Goal: Task Accomplishment & Management: Use online tool/utility

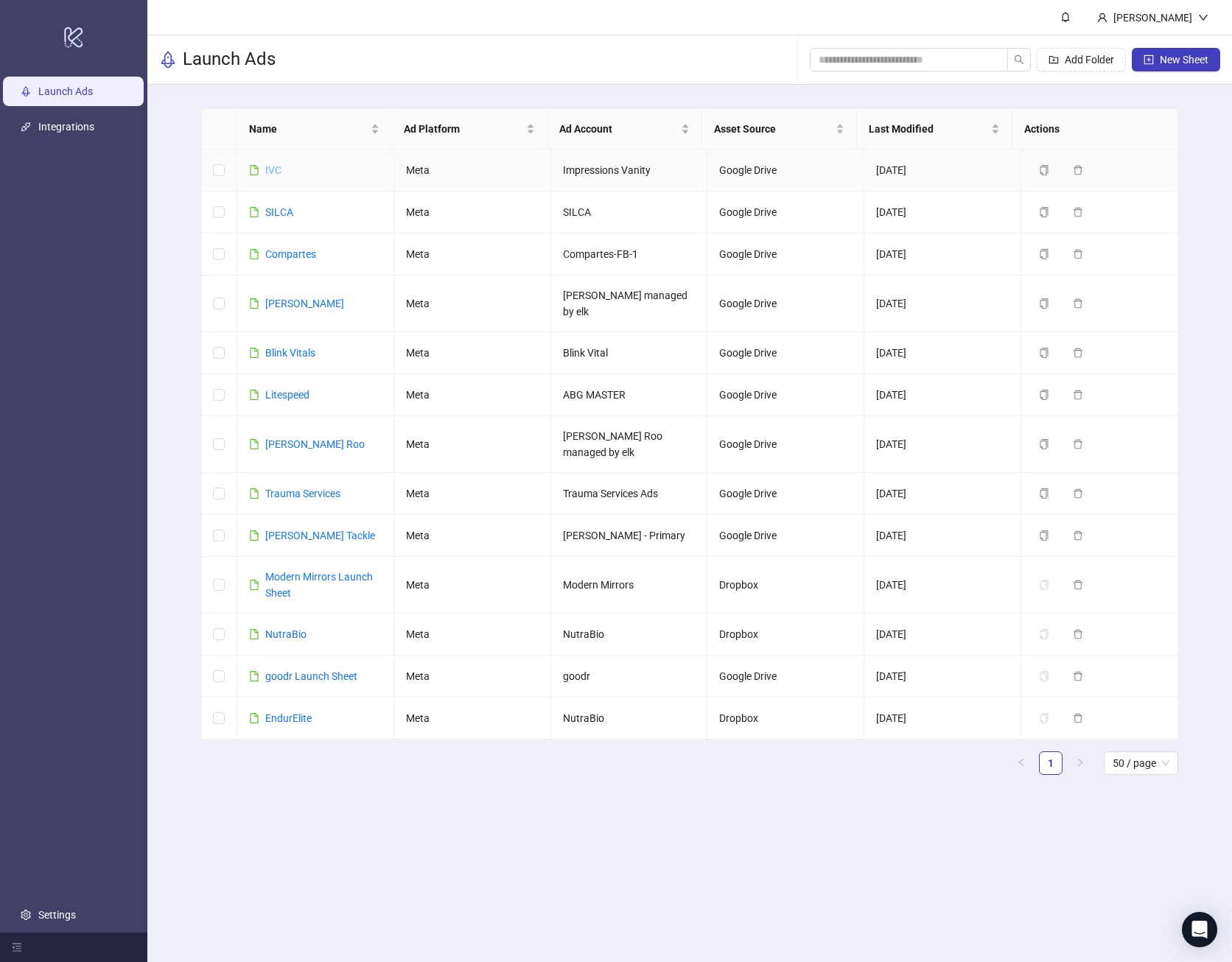
click at [267, 164] on link "IVC" at bounding box center [273, 170] width 16 height 11
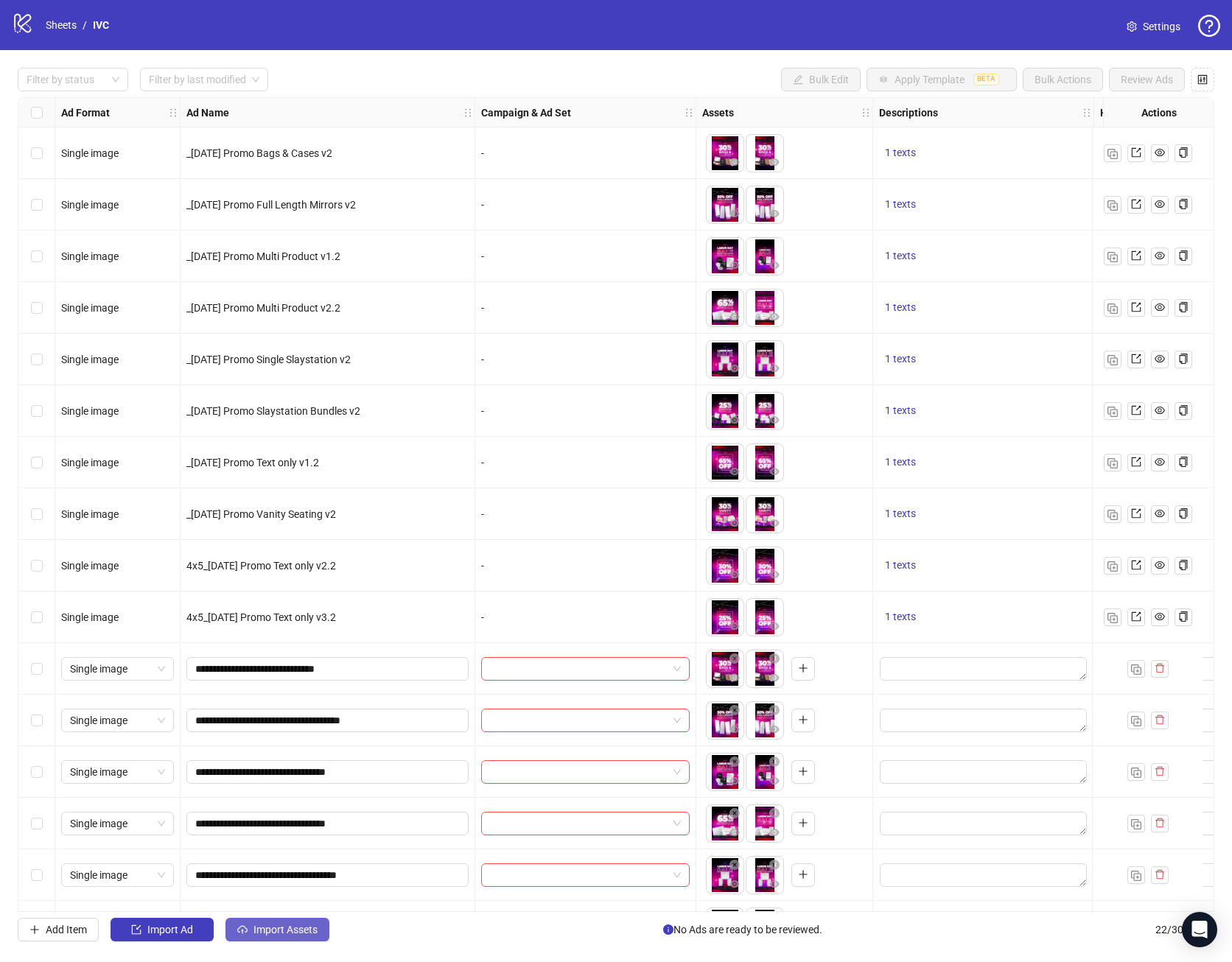
click at [296, 932] on span "Import Assets" at bounding box center [285, 929] width 64 height 11
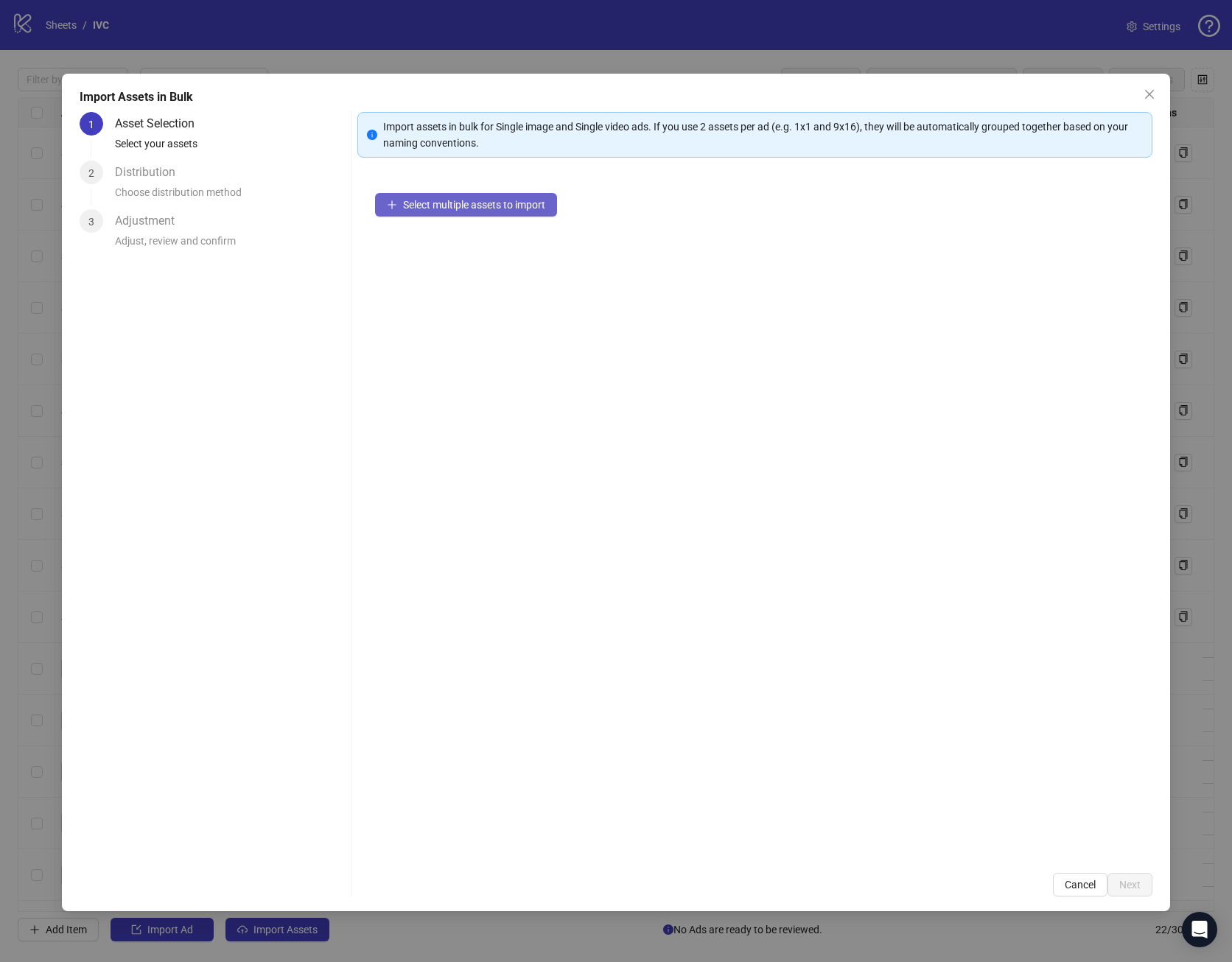
click at [454, 212] on button "Select multiple assets to import" at bounding box center [466, 205] width 182 height 24
click at [1127, 876] on button "Next" at bounding box center [1129, 884] width 45 height 24
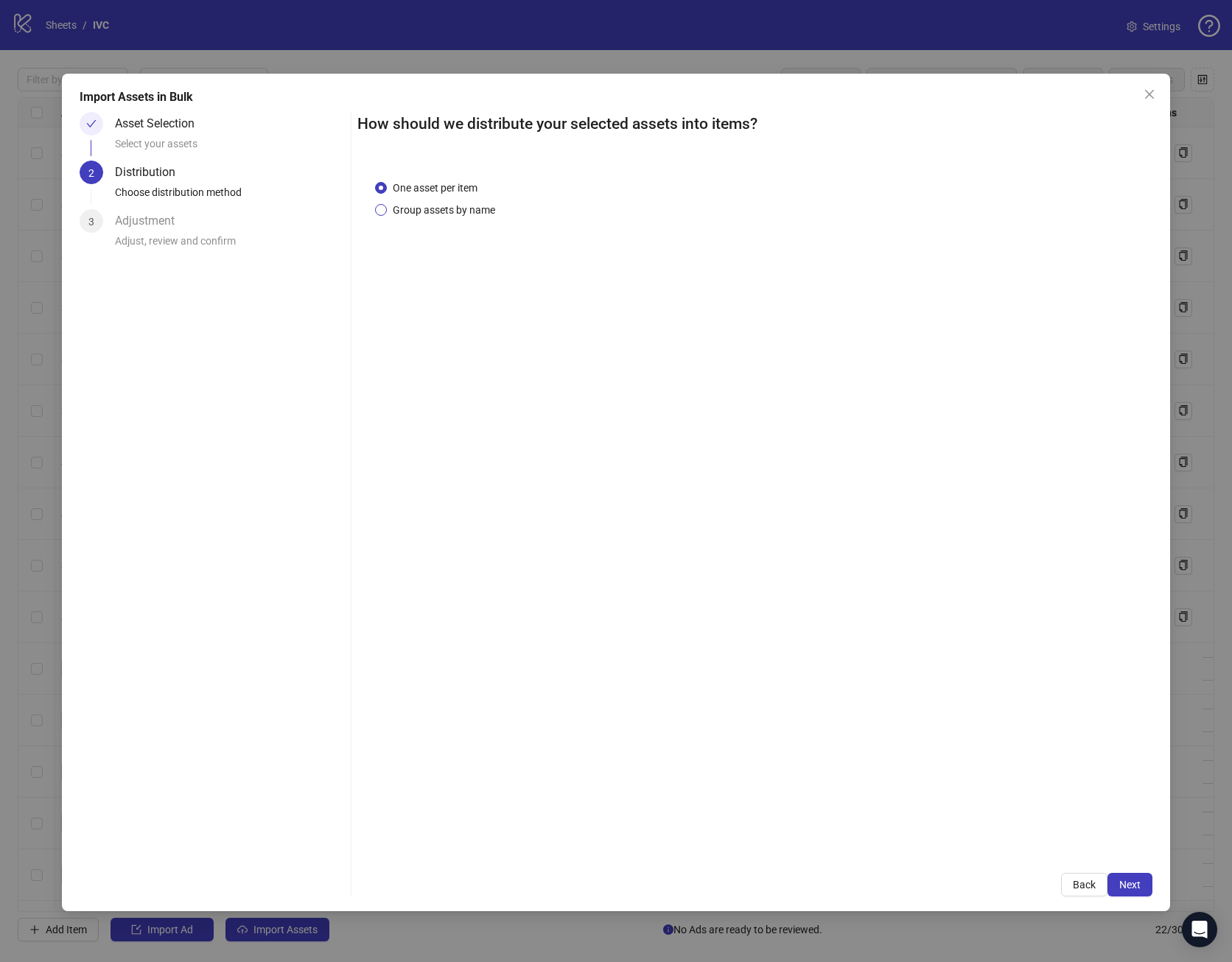
click at [429, 204] on span "Group assets by name" at bounding box center [444, 210] width 114 height 16
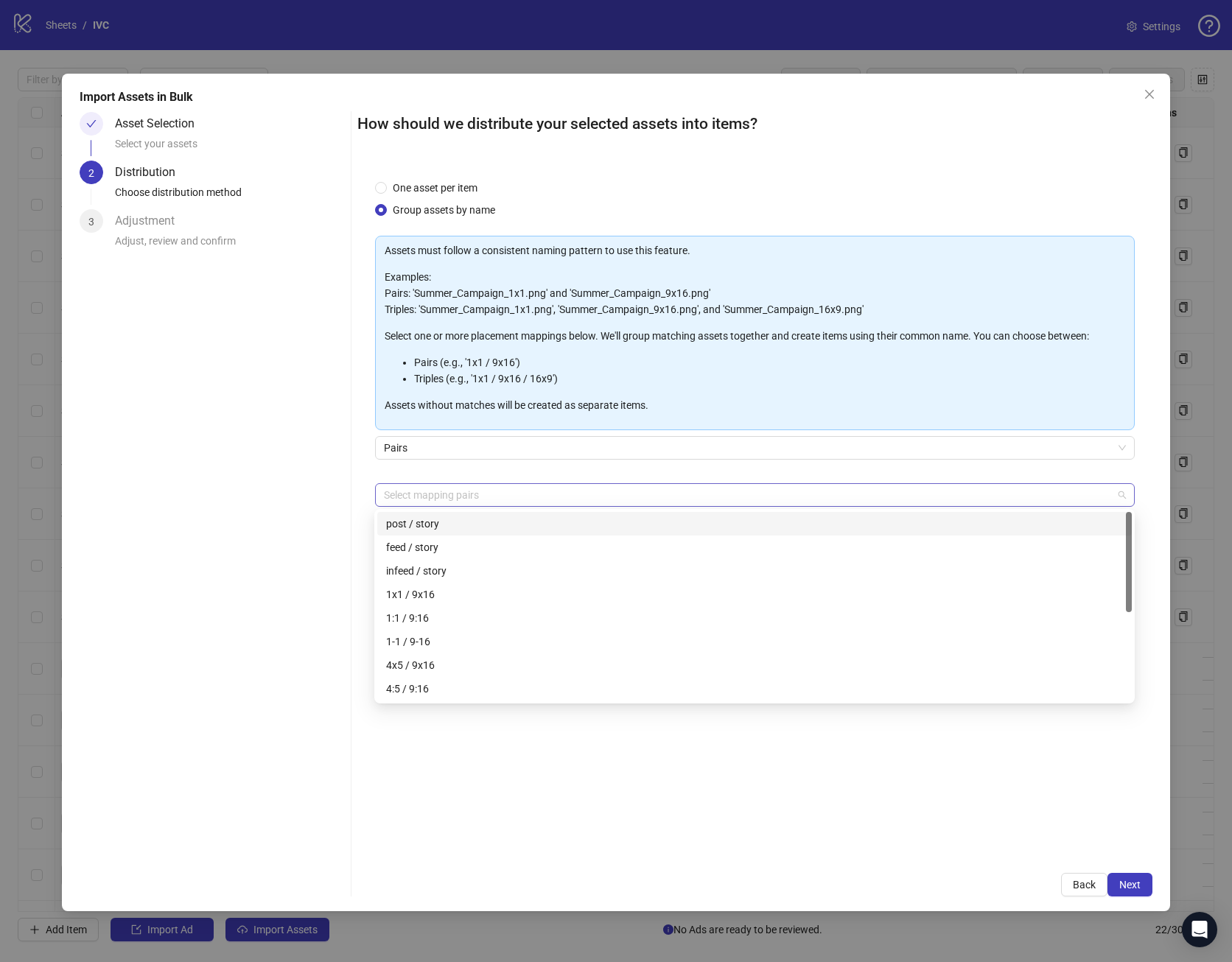
click at [437, 505] on div "Select mapping pairs" at bounding box center [756, 494] width 760 height 24
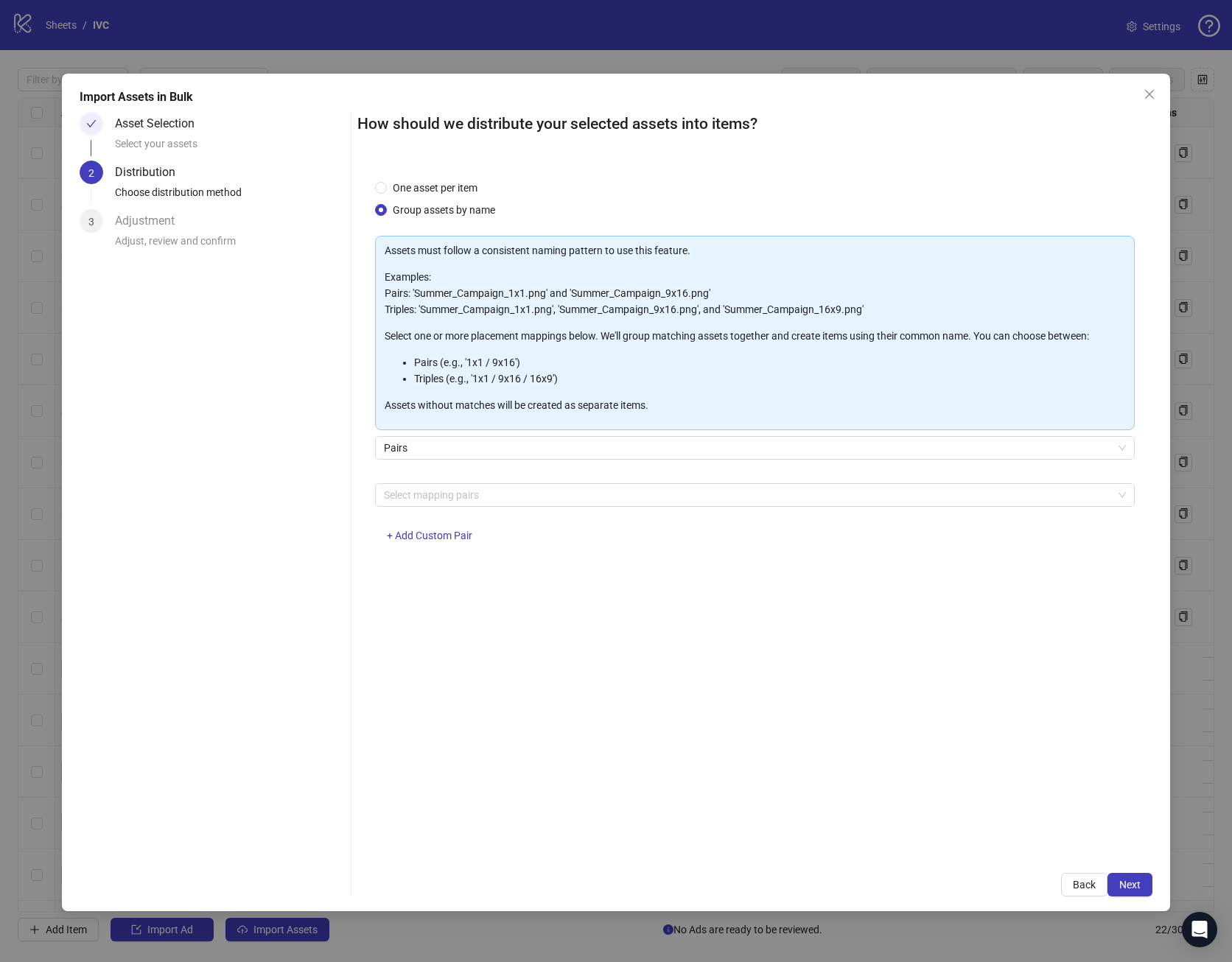
click at [262, 533] on div "Asset Selection Select your assets 2 Distribution Choose distribution method 3 …" at bounding box center [212, 504] width 265 height 784
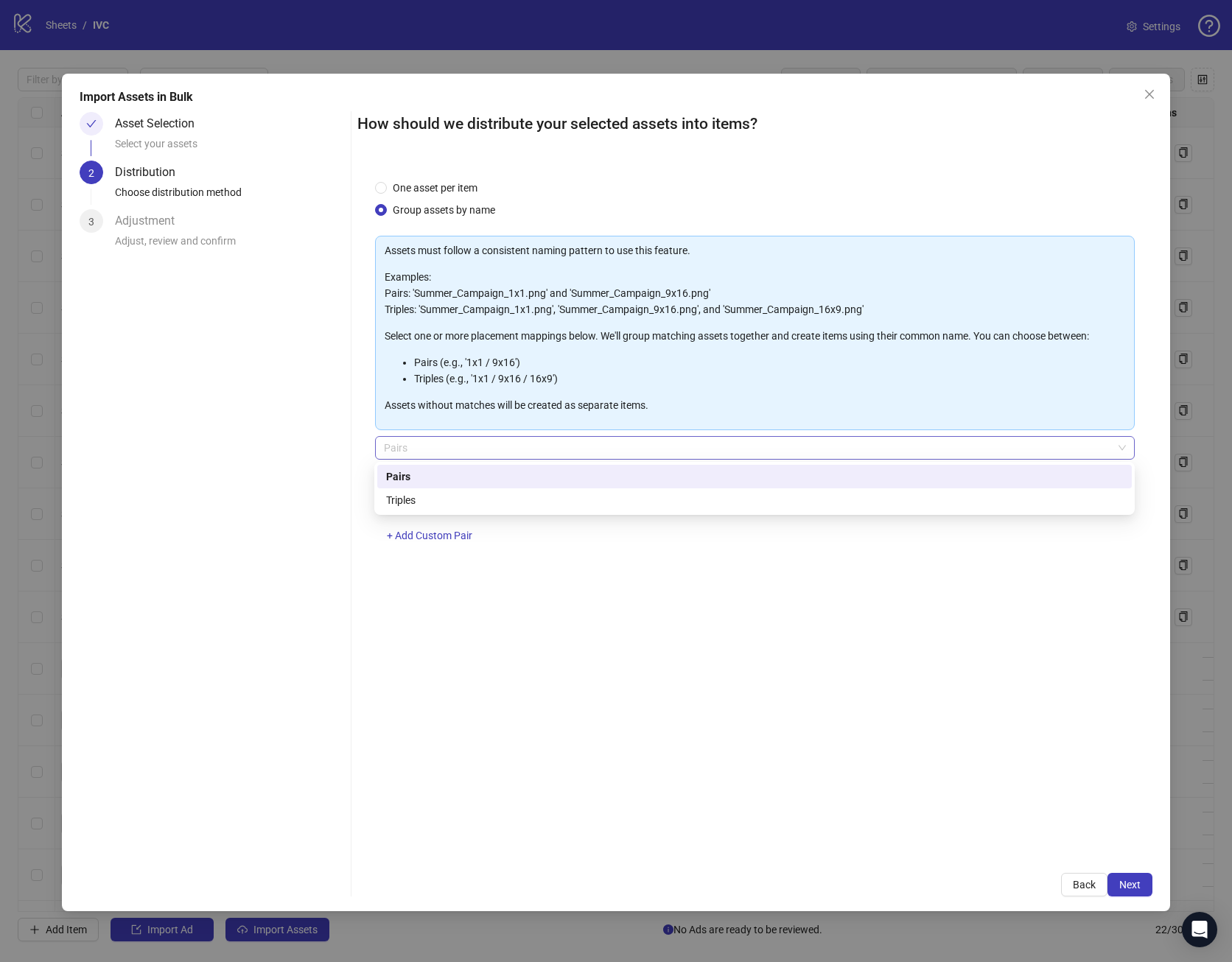
click at [408, 451] on span "Pairs" at bounding box center [755, 447] width 742 height 22
click at [428, 506] on div "Triples" at bounding box center [754, 499] width 737 height 16
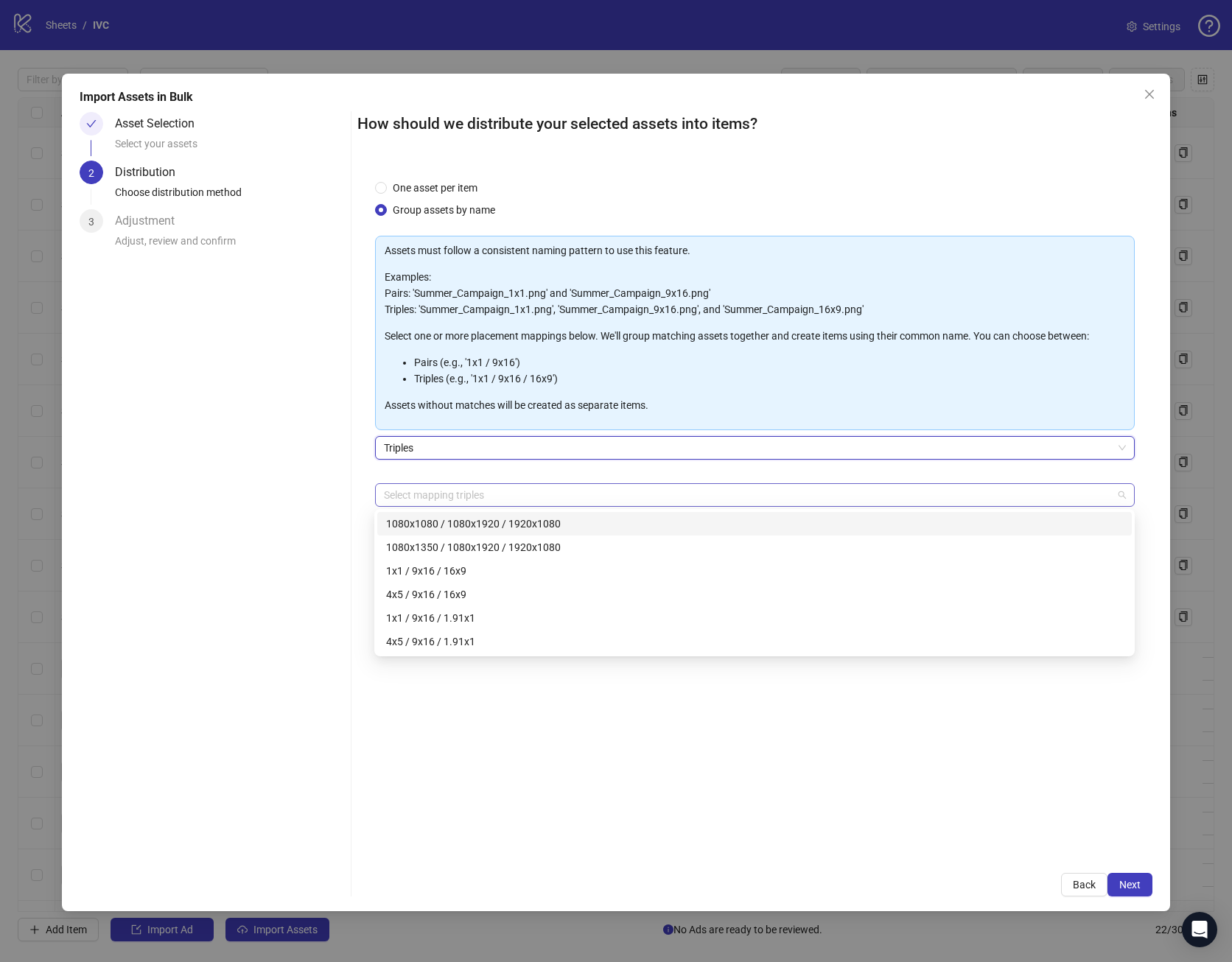
click at [421, 489] on div at bounding box center [747, 495] width 738 height 21
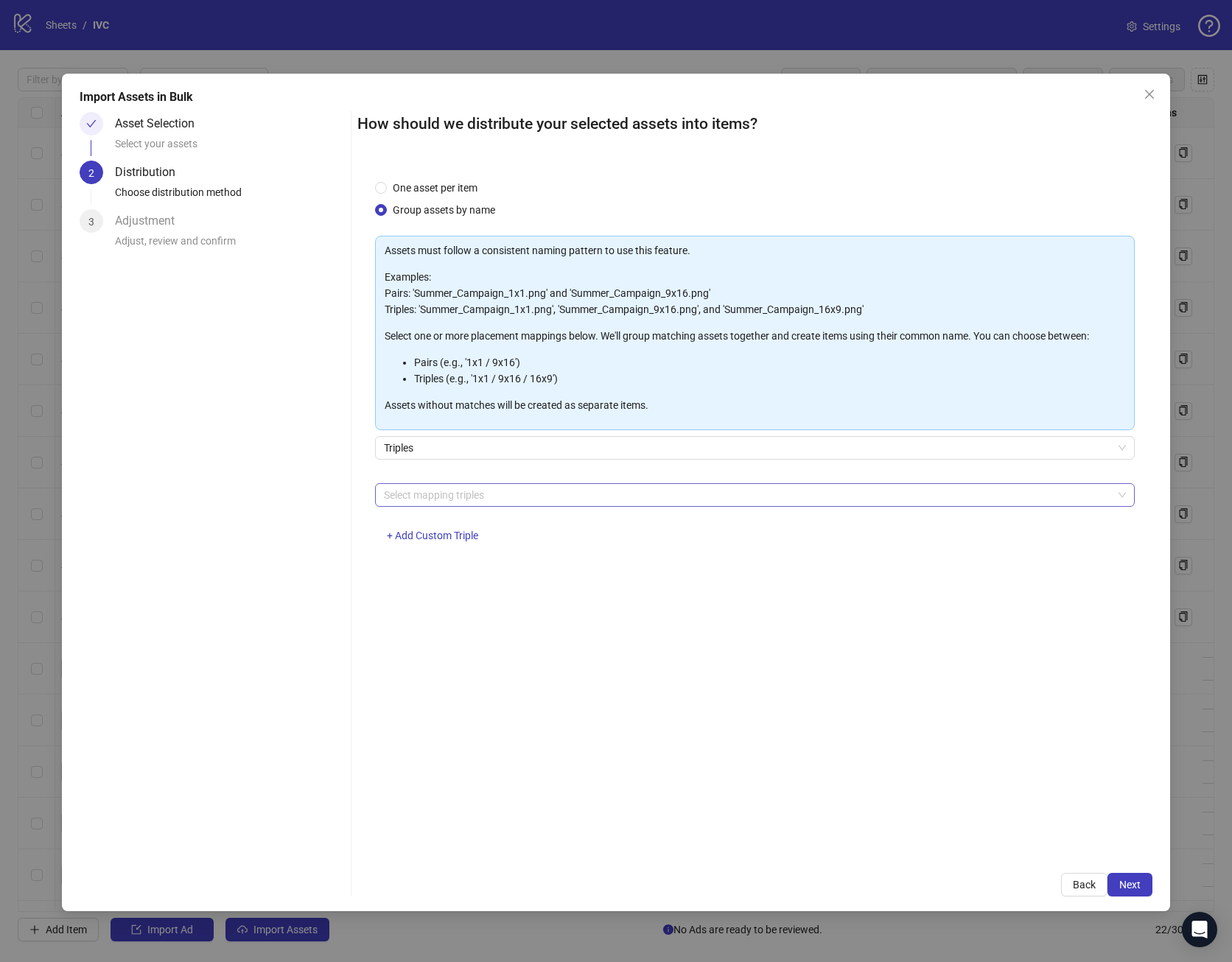
click at [492, 497] on div at bounding box center [747, 495] width 738 height 21
click at [427, 498] on div at bounding box center [747, 495] width 738 height 21
click at [479, 499] on div at bounding box center [747, 495] width 738 height 21
click at [1080, 891] on button "Back" at bounding box center [1083, 884] width 47 height 24
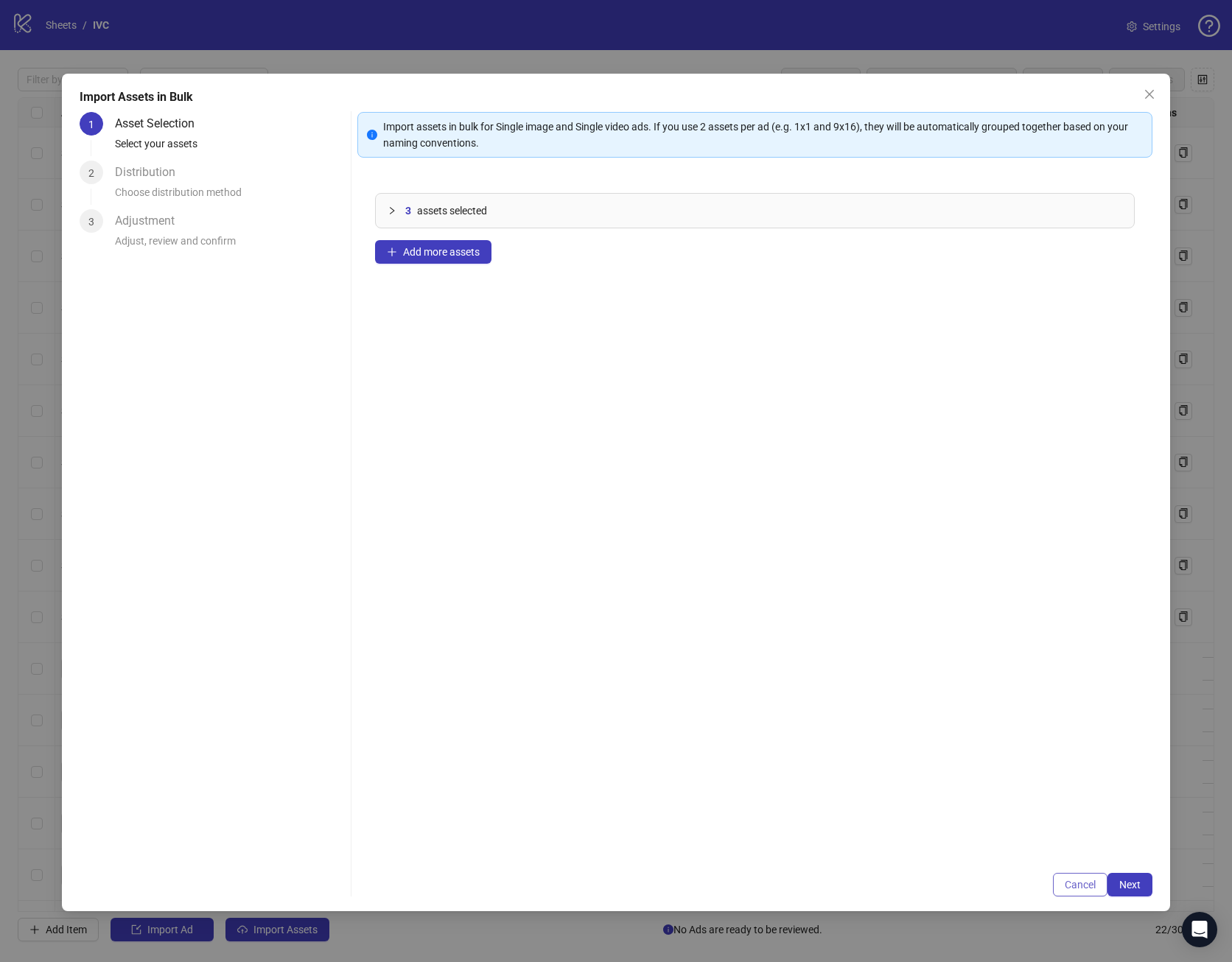
click at [1077, 892] on button "Cancel" at bounding box center [1080, 884] width 54 height 24
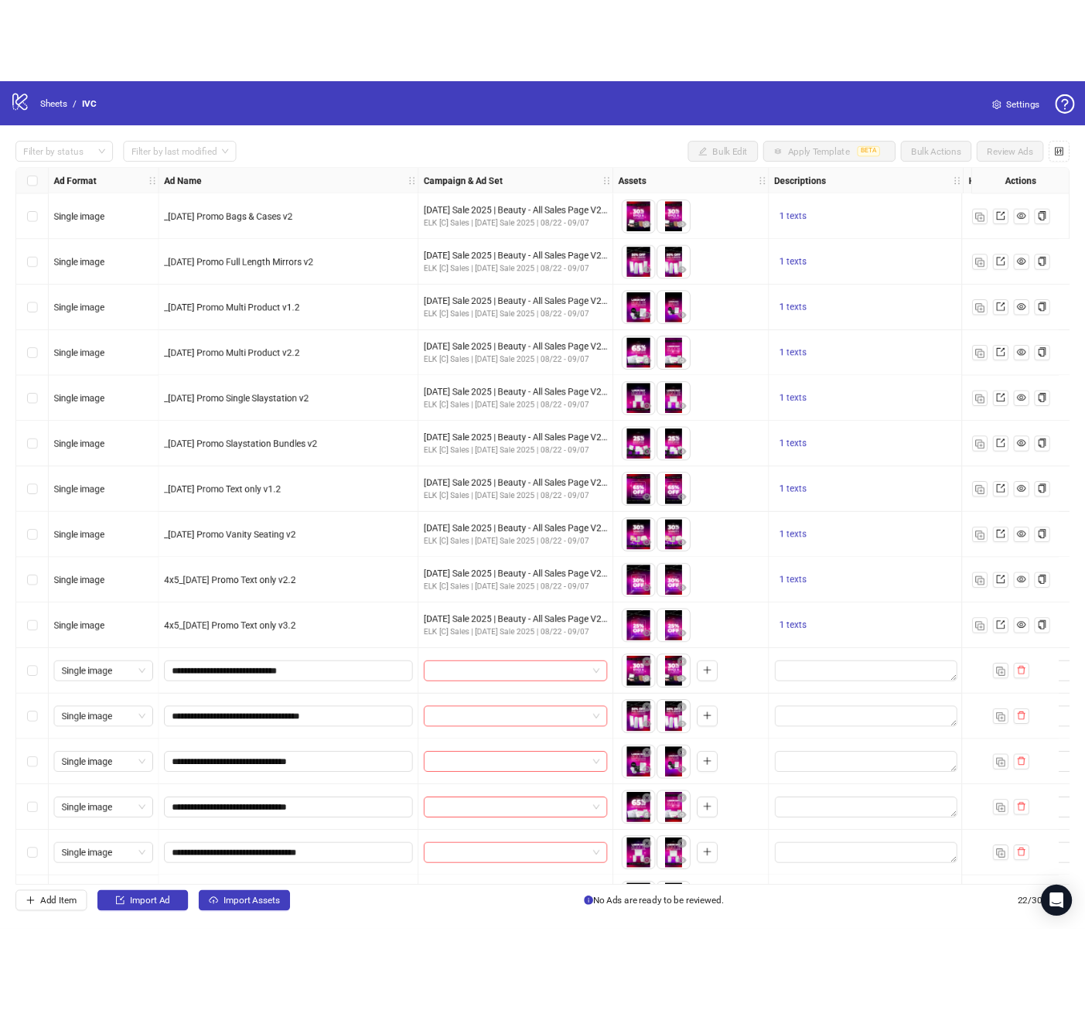
scroll to position [373, 0]
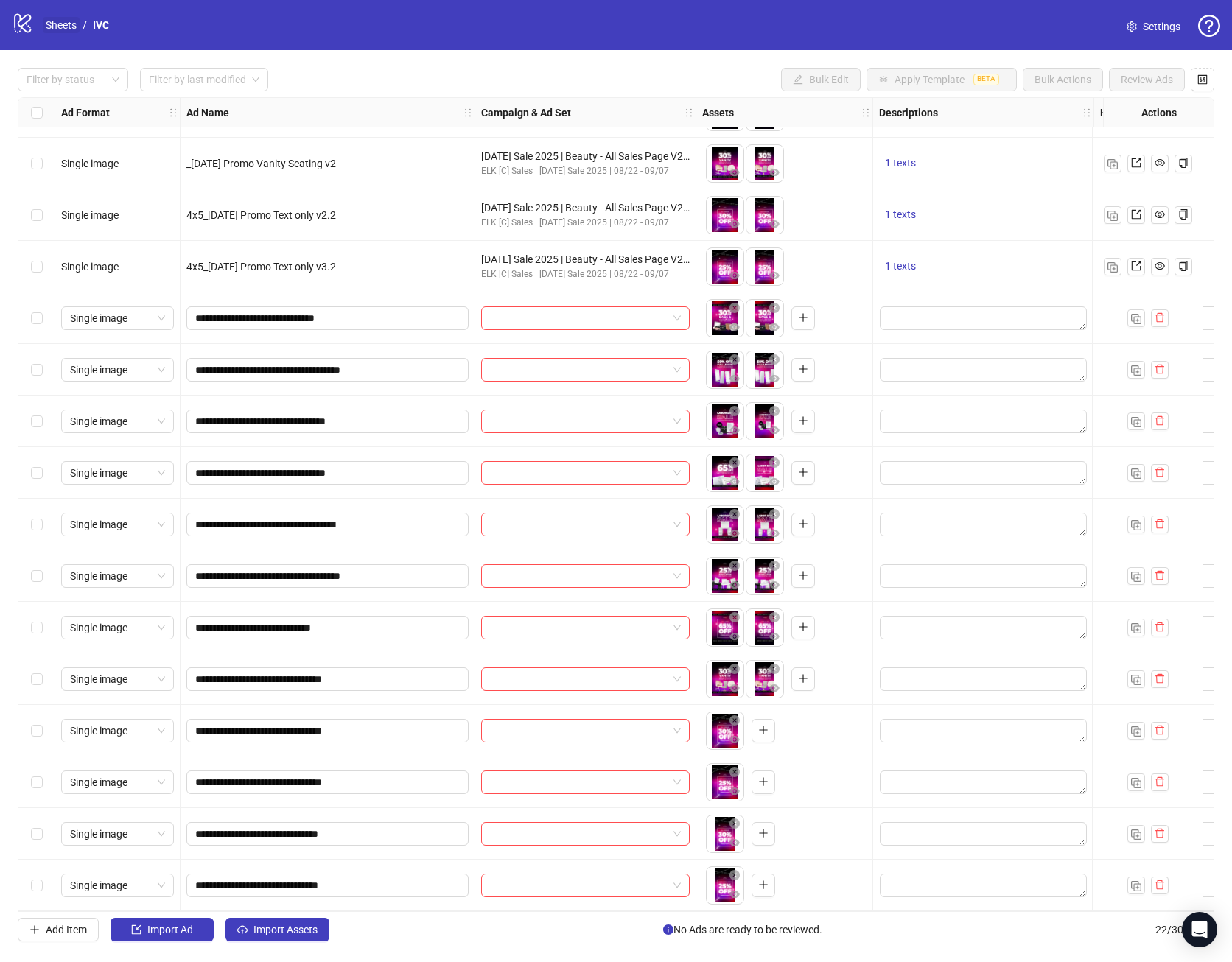
click at [63, 25] on link "Sheets" at bounding box center [61, 25] width 37 height 16
